Goal: Transaction & Acquisition: Purchase product/service

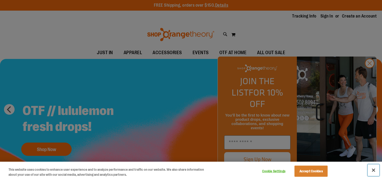
click at [376, 167] on button "Close" at bounding box center [374, 170] width 12 height 12
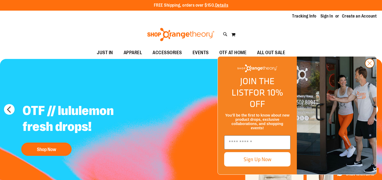
click at [369, 68] on circle "Close dialog" at bounding box center [369, 63] width 9 height 9
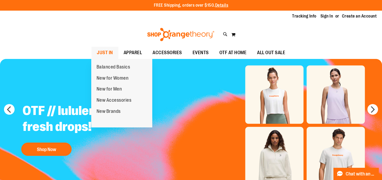
click at [109, 50] on span "JUST IN" at bounding box center [105, 53] width 16 height 12
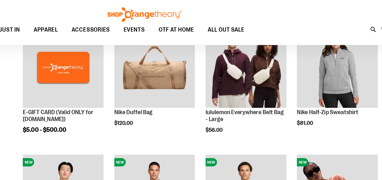
scroll to position [80, 0]
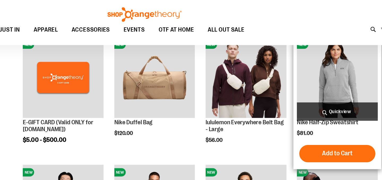
click at [335, 83] on span "Quickview" at bounding box center [339, 86] width 62 height 14
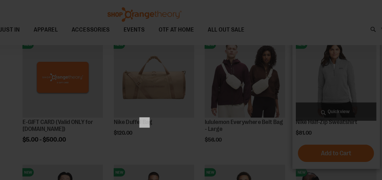
scroll to position [0, 0]
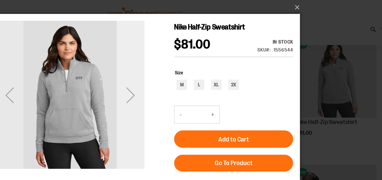
click at [96, 79] on div "Next" at bounding box center [97, 76] width 21 height 21
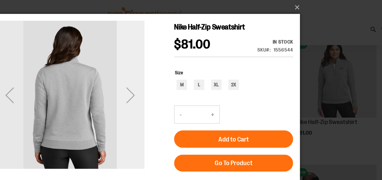
click at [96, 79] on div "Next" at bounding box center [97, 76] width 21 height 21
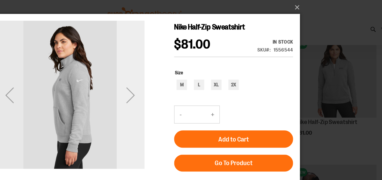
click at [96, 79] on div "Next" at bounding box center [97, 76] width 21 height 21
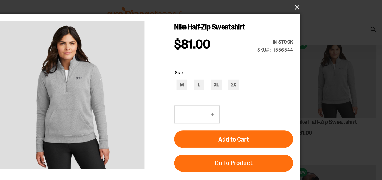
click at [307, 7] on button "×" at bounding box center [192, 6] width 239 height 12
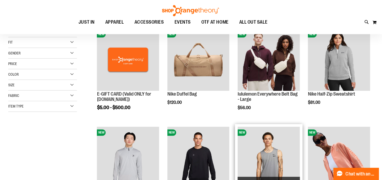
scroll to position [79, 0]
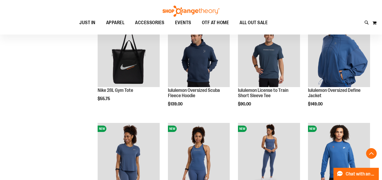
scroll to position [511, 0]
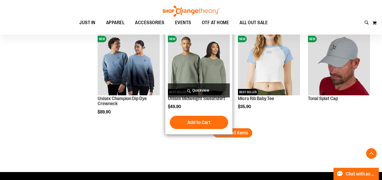
scroll to position [858, 0]
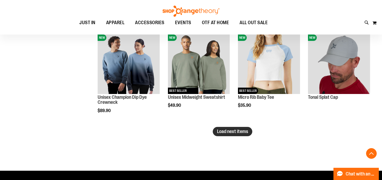
click at [234, 133] on span "Load next items" at bounding box center [232, 131] width 31 height 5
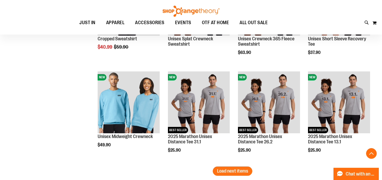
scroll to position [1113, 0]
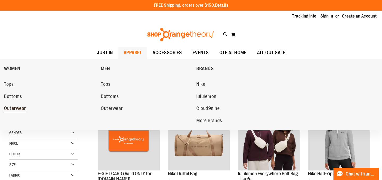
click at [15, 109] on span "Outerwear" at bounding box center [15, 109] width 22 height 7
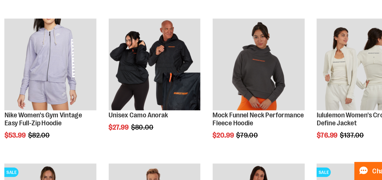
scroll to position [135, 0]
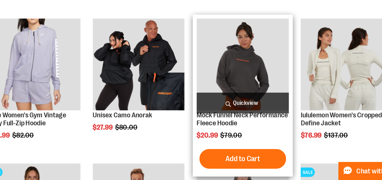
click at [263, 126] on span "Quickview" at bounding box center [269, 128] width 62 height 14
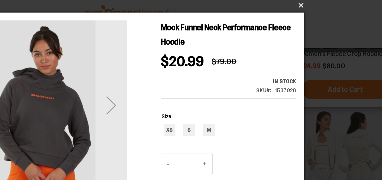
drag, startPoint x: 307, startPoint y: 6, endPoint x: 307, endPoint y: 63, distance: 56.8
click at [307, 6] on button "×" at bounding box center [192, 6] width 239 height 12
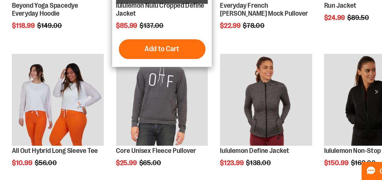
scroll to position [404, 0]
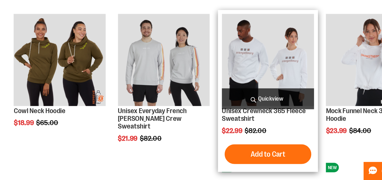
scroll to position [529, 0]
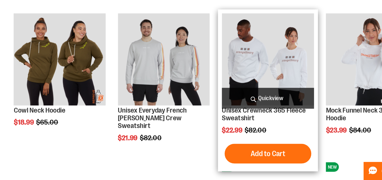
click at [273, 124] on span "Quickview" at bounding box center [269, 125] width 62 height 14
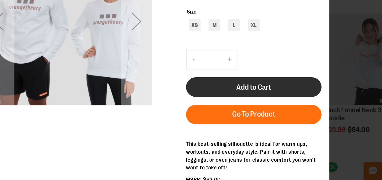
scroll to position [529, 0]
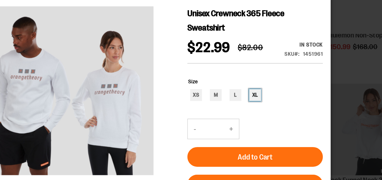
click at [162, 64] on div "XL" at bounding box center [164, 64] width 8 height 8
type input "***"
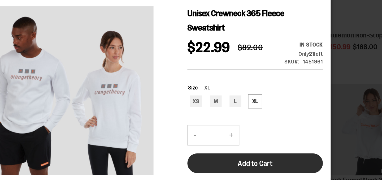
click at [160, 108] on span "Add to Cart" at bounding box center [164, 110] width 23 height 6
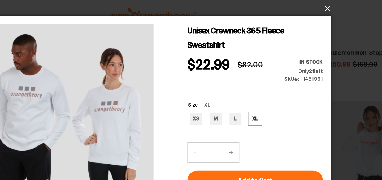
click at [308, 6] on button "×" at bounding box center [192, 6] width 239 height 12
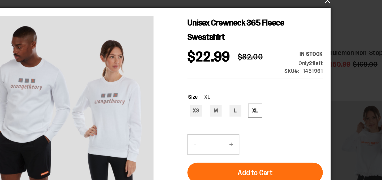
scroll to position [5, 0]
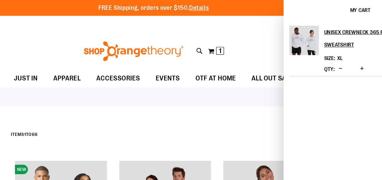
click at [261, 34] on div "Toggle Nav Search Popular Suggestions Advanced Search" at bounding box center [191, 34] width 382 height 24
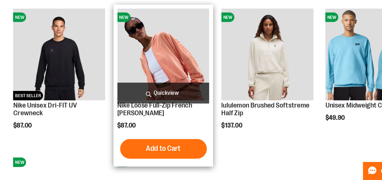
scroll to position [728, 0]
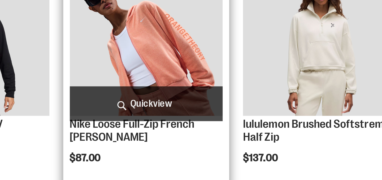
click at [209, 121] on span "Quickview" at bounding box center [199, 121] width 62 height 14
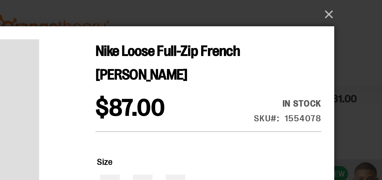
scroll to position [0, 0]
click at [308, 6] on button "×" at bounding box center [192, 6] width 239 height 12
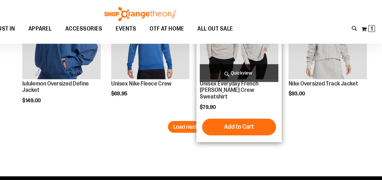
scroll to position [889, 0]
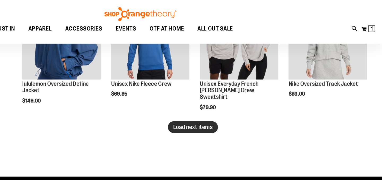
click at [229, 100] on span "Load next items" at bounding box center [232, 100] width 31 height 5
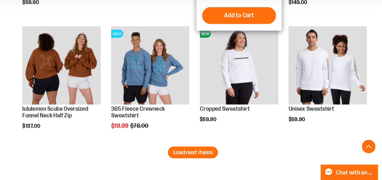
scroll to position [1125, 0]
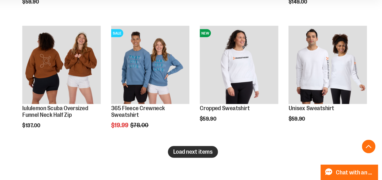
click at [245, 160] on button "Load next items" at bounding box center [233, 157] width 40 height 9
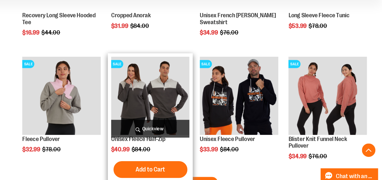
scroll to position [1397, 0]
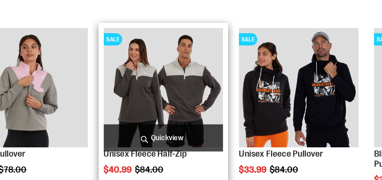
click at [196, 133] on span "Quickview" at bounding box center [199, 137] width 62 height 14
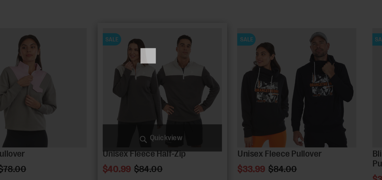
scroll to position [0, 0]
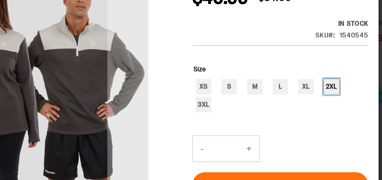
click at [131, 21] on div "2XL" at bounding box center [132, 22] width 8 height 8
type input "***"
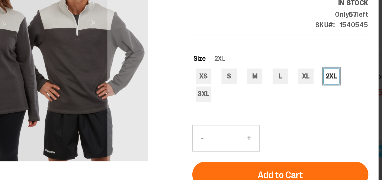
scroll to position [44, 0]
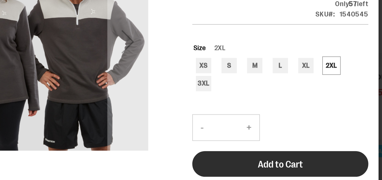
click at [111, 45] on span "Add to Cart" at bounding box center [105, 47] width 23 height 6
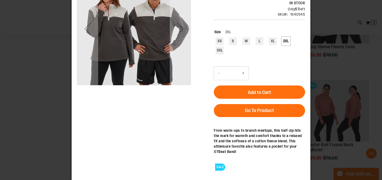
scroll to position [0, 0]
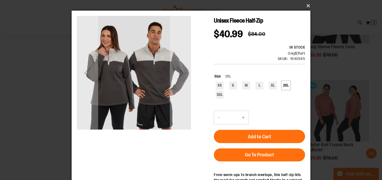
click at [308, 4] on button "×" at bounding box center [192, 6] width 239 height 12
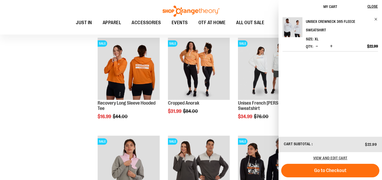
scroll to position [1348, 0]
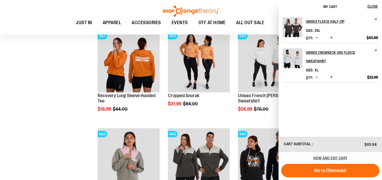
click at [376, 21] on span "Remove item" at bounding box center [376, 19] width 4 height 4
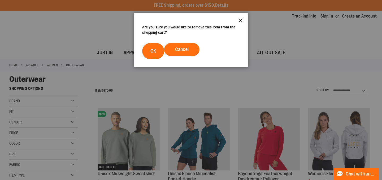
click at [240, 19] on button "Close" at bounding box center [241, 22] width 14 height 18
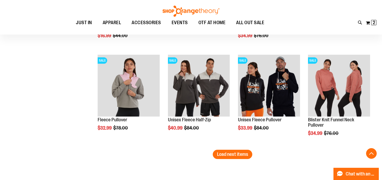
scroll to position [1420, 0]
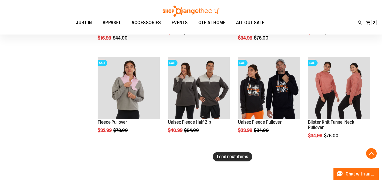
click at [230, 152] on button "Load next items" at bounding box center [233, 156] width 40 height 9
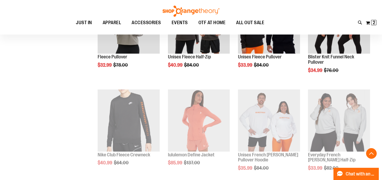
scroll to position [1486, 0]
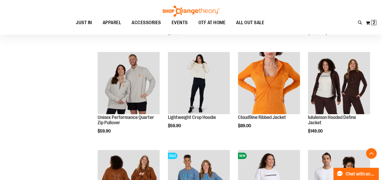
scroll to position [687, 0]
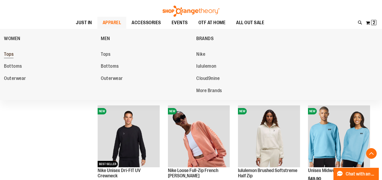
click at [12, 55] on span "Tops" at bounding box center [9, 54] width 10 height 7
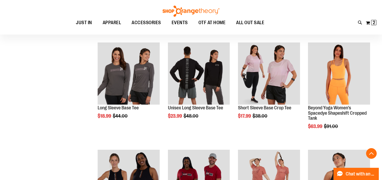
scroll to position [173, 0]
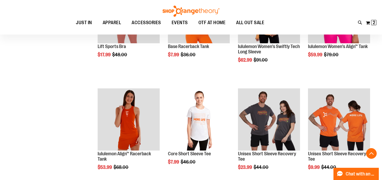
scroll to position [450, 0]
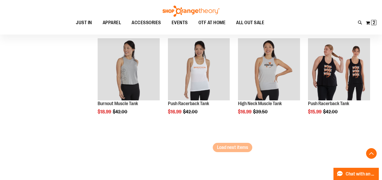
scroll to position [928, 0]
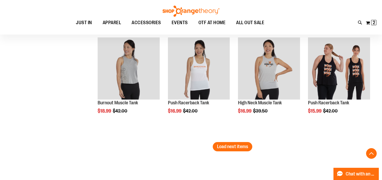
click at [240, 146] on span "Load next items" at bounding box center [232, 146] width 31 height 5
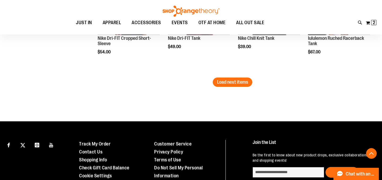
scroll to position [1314, 0]
